Goal: Task Accomplishment & Management: Complete application form

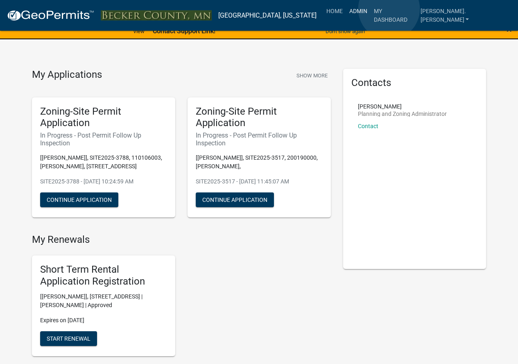
click at [371, 9] on link "Admin" at bounding box center [358, 11] width 25 height 16
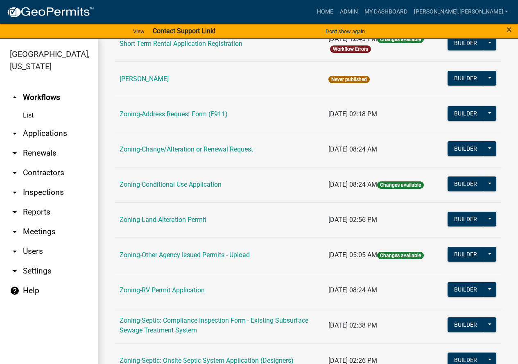
scroll to position [82, 0]
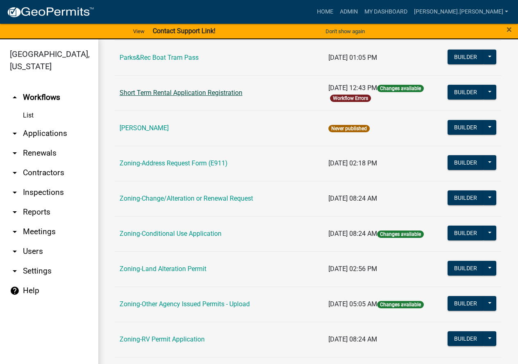
click at [170, 92] on link "Short Term Rental Application Registration" at bounding box center [181, 93] width 123 height 8
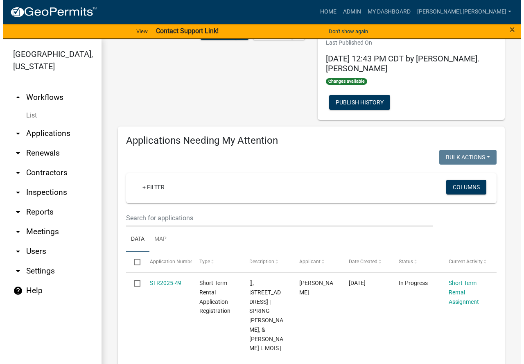
scroll to position [123, 0]
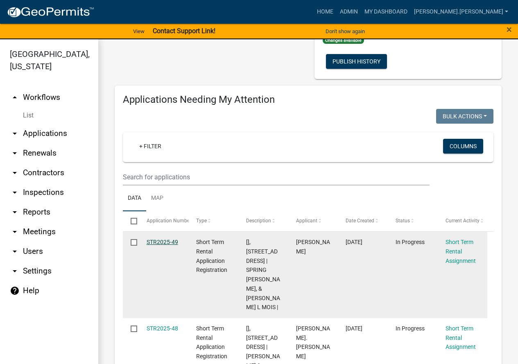
click at [167, 239] on link "STR2025-49" at bounding box center [163, 242] width 32 height 7
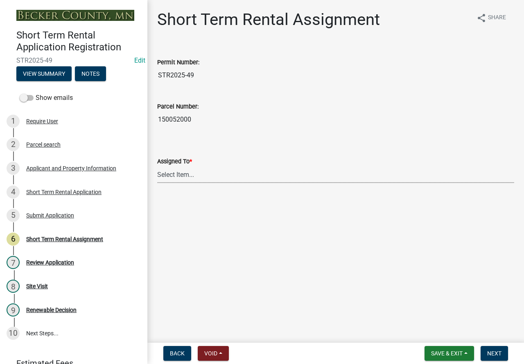
click at [177, 169] on select "Select Item... [PERSON_NAME] [PERSON_NAME] [PERSON_NAME] [PERSON_NAME] [PERSON_…" at bounding box center [335, 174] width 357 height 17
click at [157, 166] on select "Select Item... [PERSON_NAME] [PERSON_NAME] [PERSON_NAME] [PERSON_NAME] [PERSON_…" at bounding box center [335, 174] width 357 height 17
select select "c0b6e50c-983d-48c1-a910-e8bd43c13b77"
click at [488, 351] on span "Next" at bounding box center [494, 353] width 14 height 7
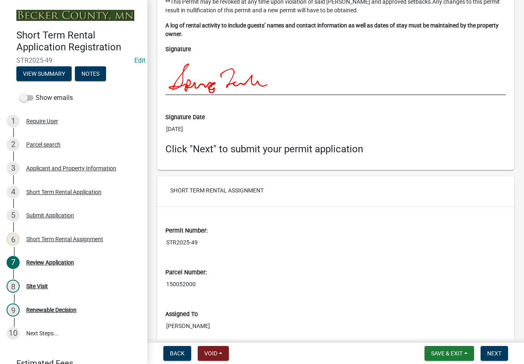
scroll to position [2267, 0]
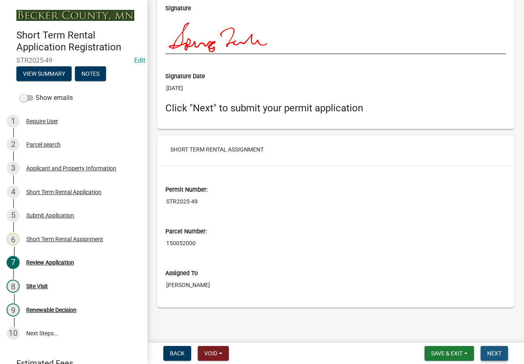
click at [502, 349] on button "Next" at bounding box center [494, 353] width 27 height 15
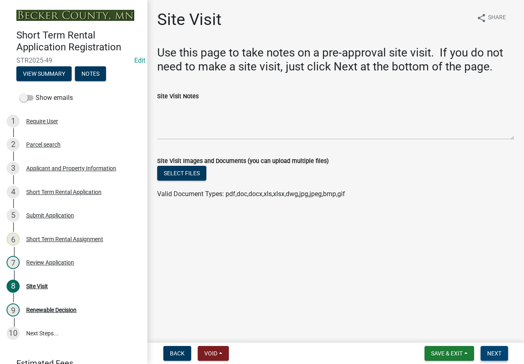
click at [498, 353] on span "Next" at bounding box center [494, 353] width 14 height 7
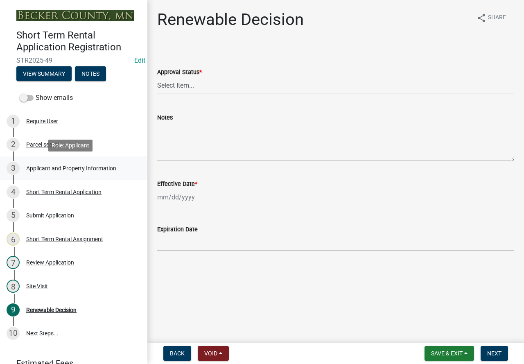
click at [63, 167] on div "Applicant and Property Information" at bounding box center [71, 168] width 90 height 6
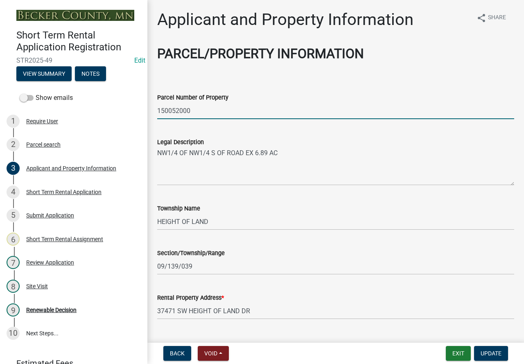
click at [162, 109] on input "150052000" at bounding box center [335, 110] width 357 height 17
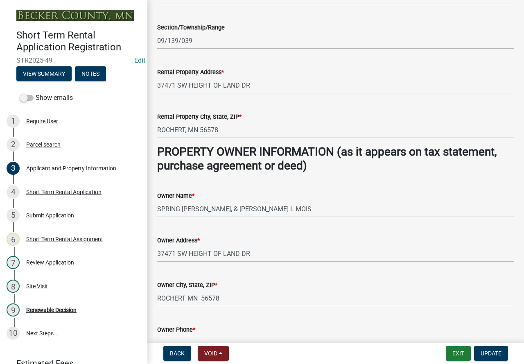
scroll to position [246, 0]
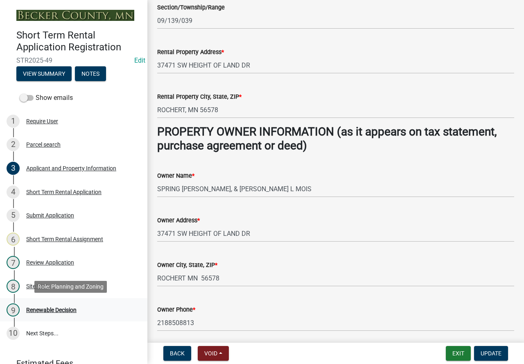
click at [63, 309] on div "Renewable Decision" at bounding box center [51, 310] width 50 height 6
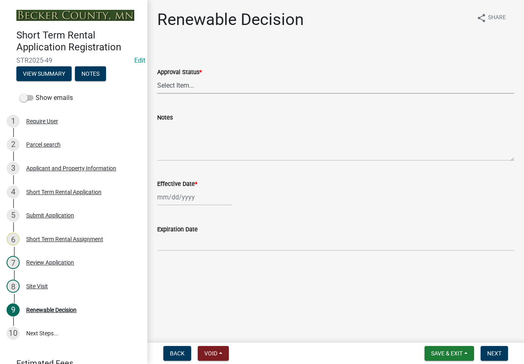
click at [190, 85] on select "Select Item... Approved Denied" at bounding box center [335, 85] width 357 height 17
click at [157, 77] on select "Select Item... Approved Denied" at bounding box center [335, 85] width 357 height 17
select select "88b8326f-e306-43ba-bb6e-f87cc2fc50d4"
select select "9"
select select "2025"
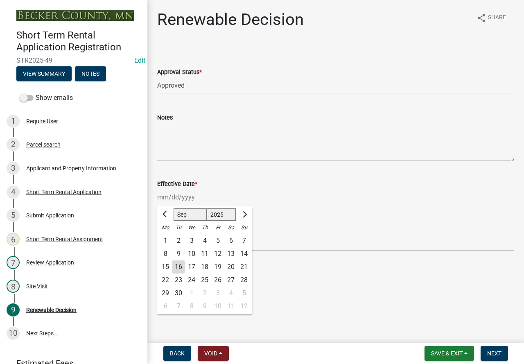
click at [189, 199] on div "[PERSON_NAME] Feb Mar Apr [PERSON_NAME][DATE] Oct Nov [DATE] 1526 1527 1528 152…" at bounding box center [194, 197] width 75 height 17
click at [182, 264] on div "16" at bounding box center [178, 266] width 13 height 13
type input "[DATE]"
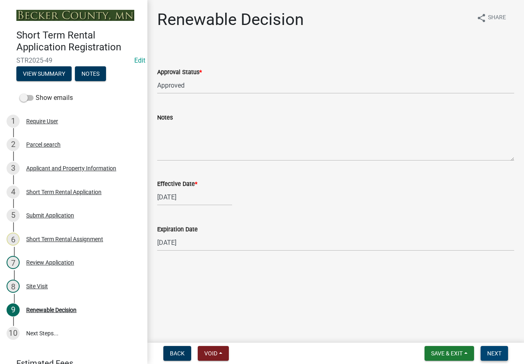
click at [487, 350] on span "Next" at bounding box center [494, 353] width 14 height 7
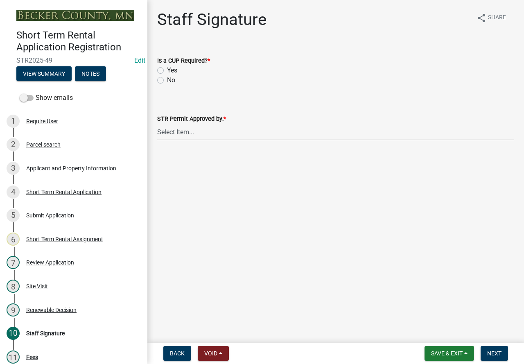
click at [167, 79] on label "No" at bounding box center [171, 80] width 8 height 10
click at [167, 79] on input "No" at bounding box center [169, 77] width 5 height 5
radio input "true"
click at [180, 131] on select "Select Item... [PERSON_NAME] [PERSON_NAME] [PERSON_NAME] [PERSON_NAME] [PERSON_…" at bounding box center [335, 132] width 357 height 17
click at [157, 124] on select "Select Item... [PERSON_NAME] [PERSON_NAME] [PERSON_NAME] [PERSON_NAME] [PERSON_…" at bounding box center [335, 132] width 357 height 17
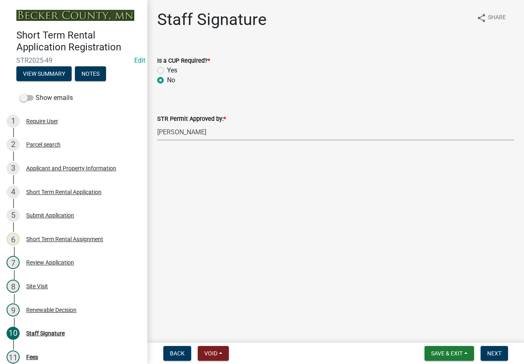
select select "c0b6e50c-983d-48c1-a910-e8bd43c13b77"
click at [486, 352] on button "Next" at bounding box center [494, 353] width 27 height 15
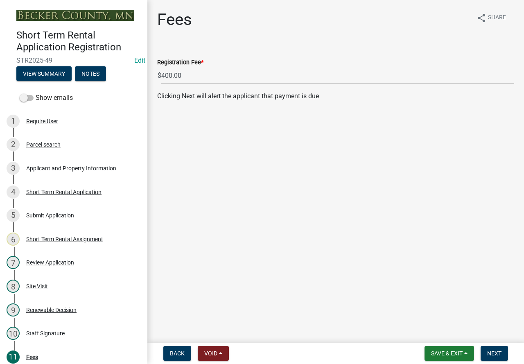
click at [56, 309] on div "Renewable Decision" at bounding box center [51, 310] width 50 height 6
select select "88b8326f-e306-43ba-bb6e-f87cc2fc50d4"
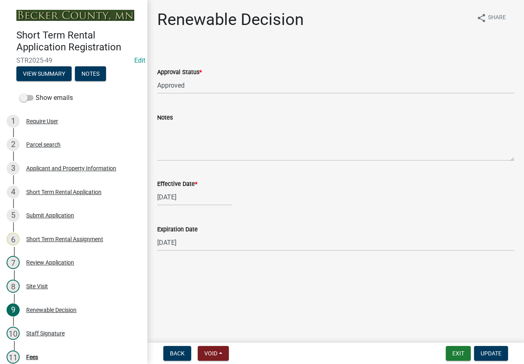
click at [180, 199] on div "[DATE]" at bounding box center [194, 197] width 75 height 17
select select "9"
select select "2025"
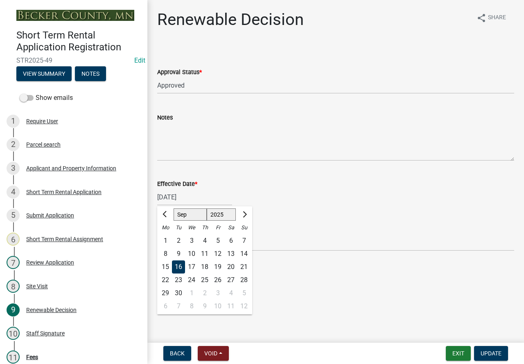
click at [258, 193] on div "[DATE] [PERSON_NAME] Apr May Jun [DATE] Aug Sep Oct Nov [DATE] 1526 1527 1528 1…" at bounding box center [335, 197] width 357 height 17
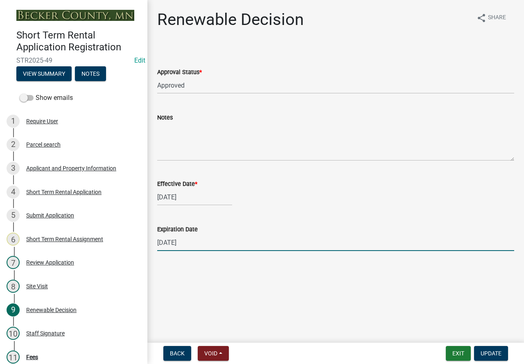
click at [193, 238] on input "[DATE]" at bounding box center [335, 242] width 357 height 17
click at [167, 243] on input "[DATE]" at bounding box center [335, 242] width 357 height 17
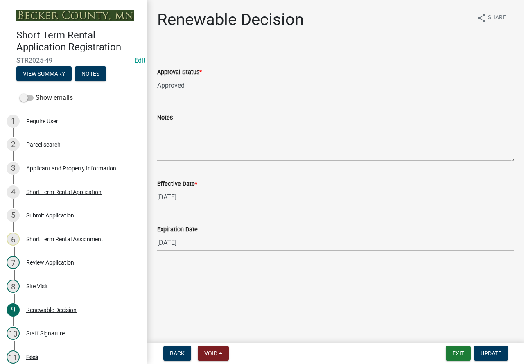
click at [223, 279] on main "Renewable Decision share Share Approval Status * Select Item... Approved Denied…" at bounding box center [335, 169] width 377 height 339
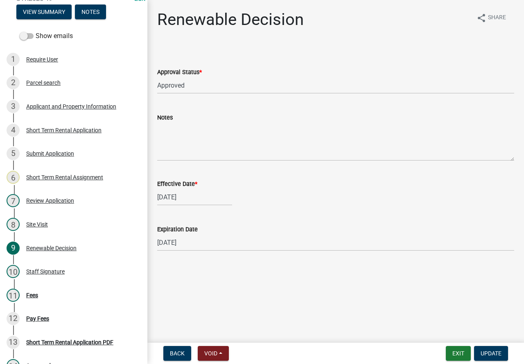
scroll to position [70, 0]
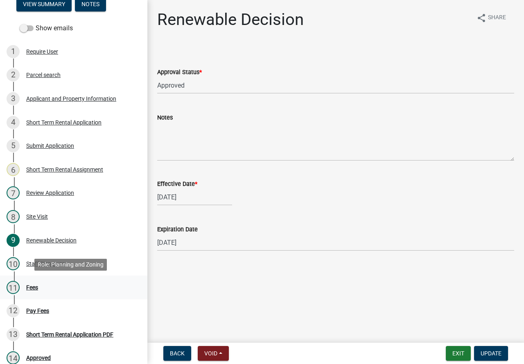
click at [34, 281] on div "11 Fees" at bounding box center [71, 287] width 128 height 13
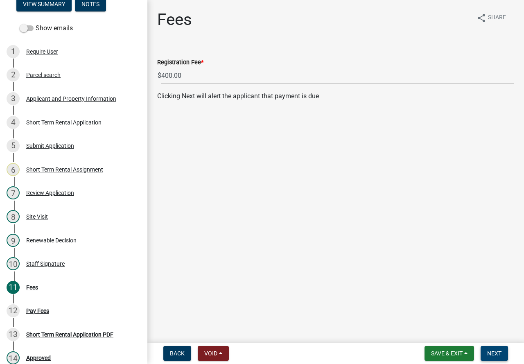
click at [484, 353] on button "Next" at bounding box center [494, 353] width 27 height 15
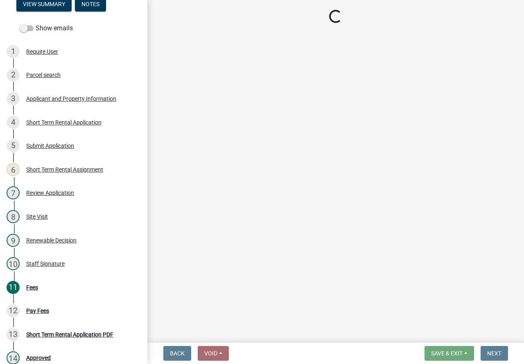
select select "3: 3"
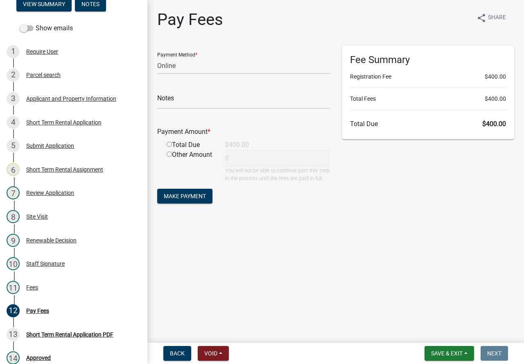
click at [169, 146] on input "radio" at bounding box center [169, 144] width 5 height 5
radio input "true"
type input "400"
click at [187, 200] on button "Make Payment" at bounding box center [184, 196] width 55 height 15
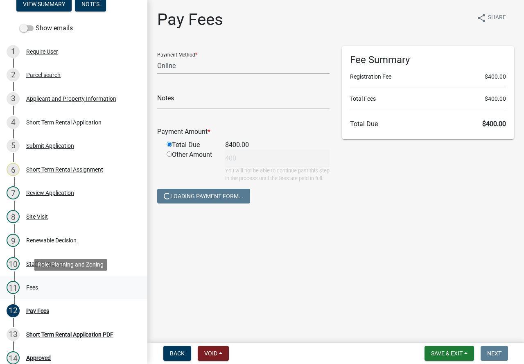
click at [40, 283] on div "11 Fees" at bounding box center [71, 287] width 128 height 13
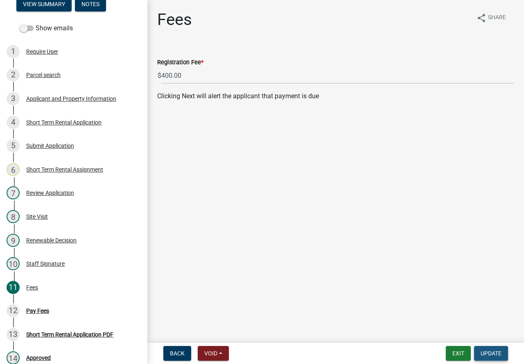
click at [489, 360] on button "Update" at bounding box center [491, 353] width 34 height 15
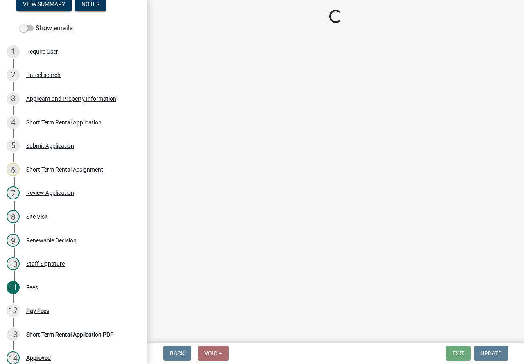
select select "3: 3"
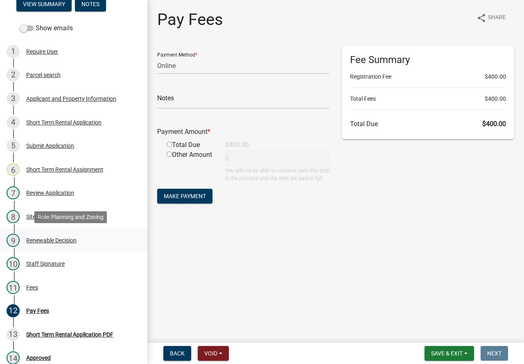
scroll to position [0, 0]
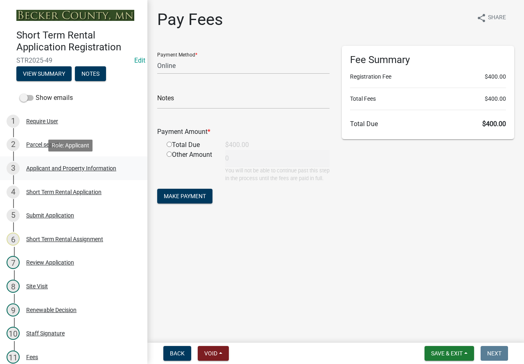
click at [75, 170] on div "Applicant and Property Information" at bounding box center [71, 168] width 90 height 6
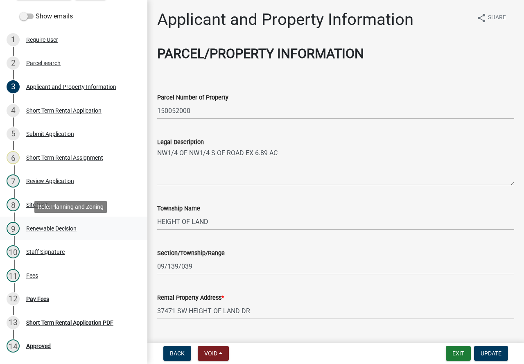
scroll to position [82, 0]
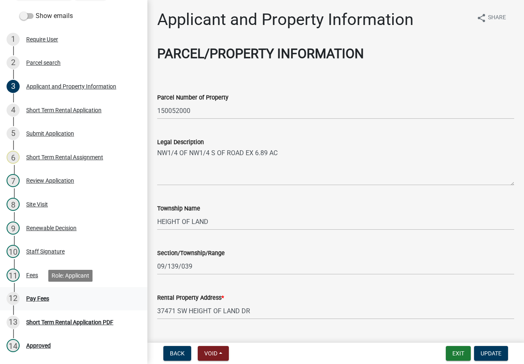
click at [34, 299] on div "Pay Fees" at bounding box center [37, 299] width 23 height 6
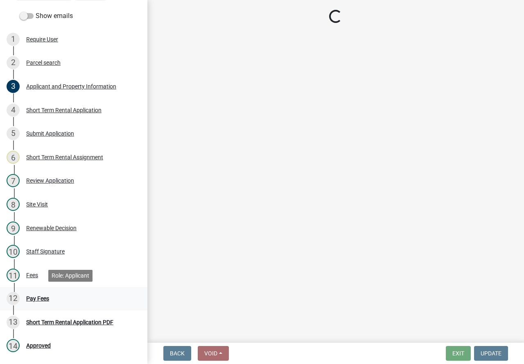
select select "3: 3"
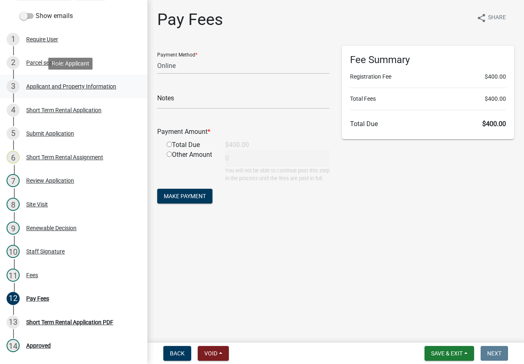
click at [108, 89] on div "Applicant and Property Information" at bounding box center [71, 87] width 90 height 6
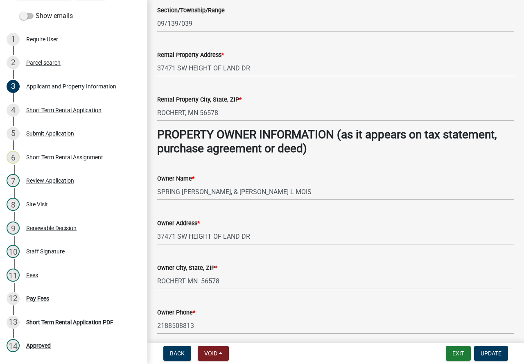
scroll to position [246, 0]
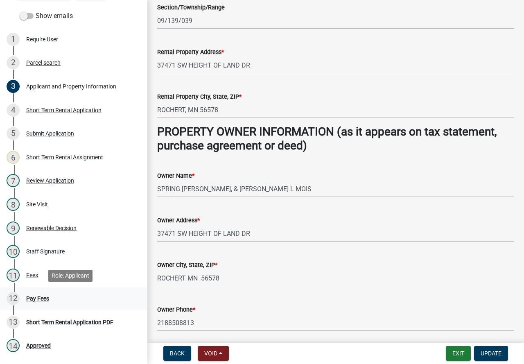
click at [33, 296] on div "Pay Fees" at bounding box center [37, 299] width 23 height 6
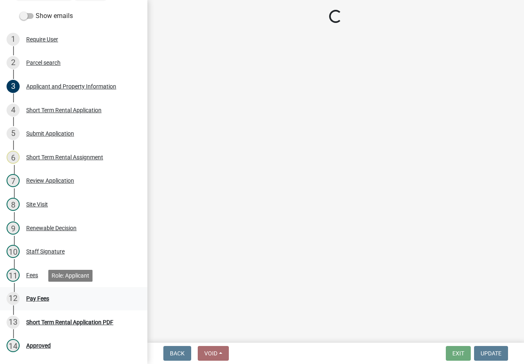
scroll to position [0, 0]
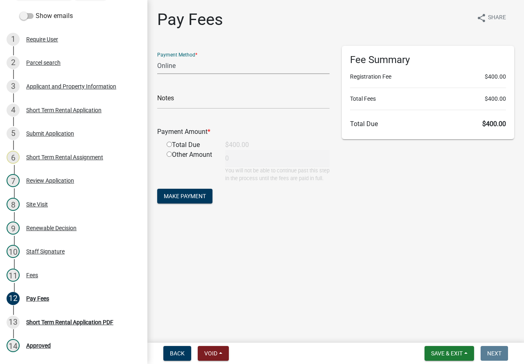
click at [178, 67] on select "Credit Card POS Check Cash Online" at bounding box center [243, 65] width 172 height 17
select select "0: 2"
click at [157, 57] on select "Credit Card POS Check Cash Online" at bounding box center [243, 65] width 172 height 17
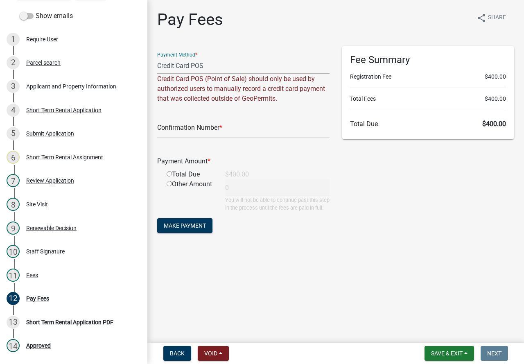
click at [230, 65] on select "Credit Card POS Check Cash Online" at bounding box center [243, 65] width 172 height 17
click at [157, 57] on select "Credit Card POS Check Cash Online" at bounding box center [243, 65] width 172 height 17
click at [235, 131] on input "text" at bounding box center [243, 130] width 172 height 17
type input "0916135031000002"
click at [169, 174] on input "radio" at bounding box center [169, 173] width 5 height 5
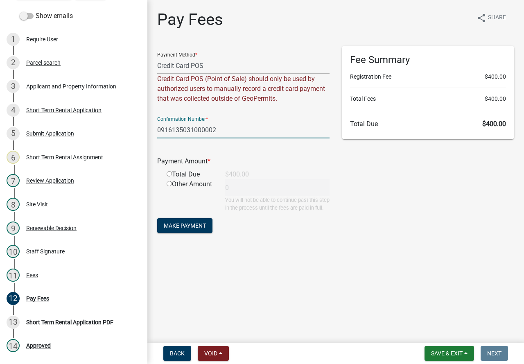
radio input "true"
type input "400"
click at [195, 229] on span "Make Payment" at bounding box center [185, 225] width 42 height 7
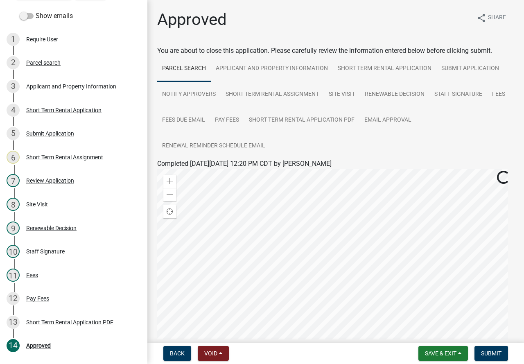
scroll to position [82, 0]
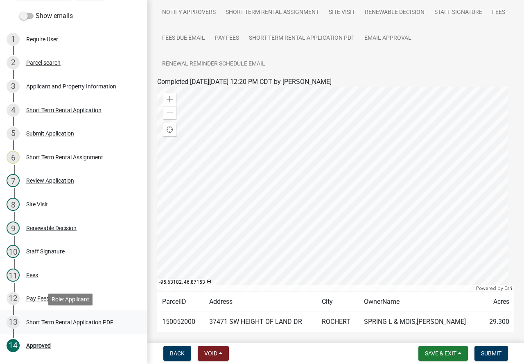
click at [58, 323] on div "Short Term Rental Application PDF" at bounding box center [69, 322] width 87 height 6
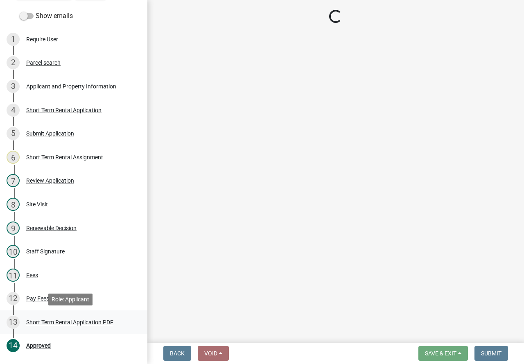
scroll to position [0, 0]
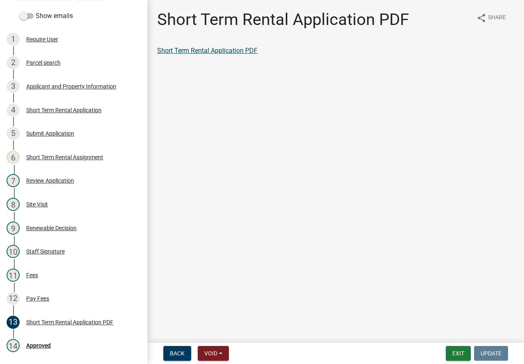
click at [230, 50] on link "Short Term Rental Application PDF" at bounding box center [207, 51] width 100 height 8
